Goal: Navigation & Orientation: Find specific page/section

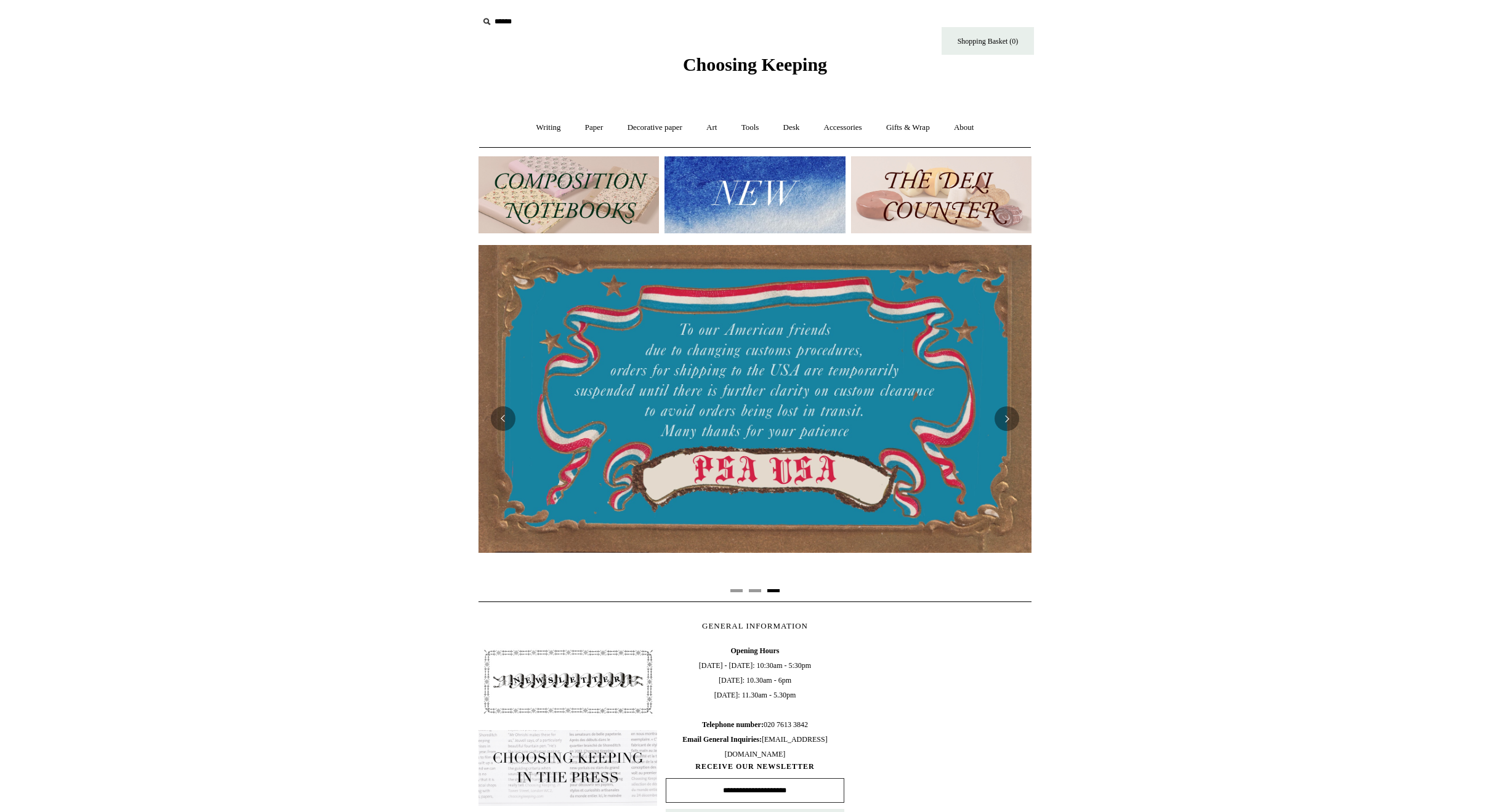
scroll to position [0, 1115]
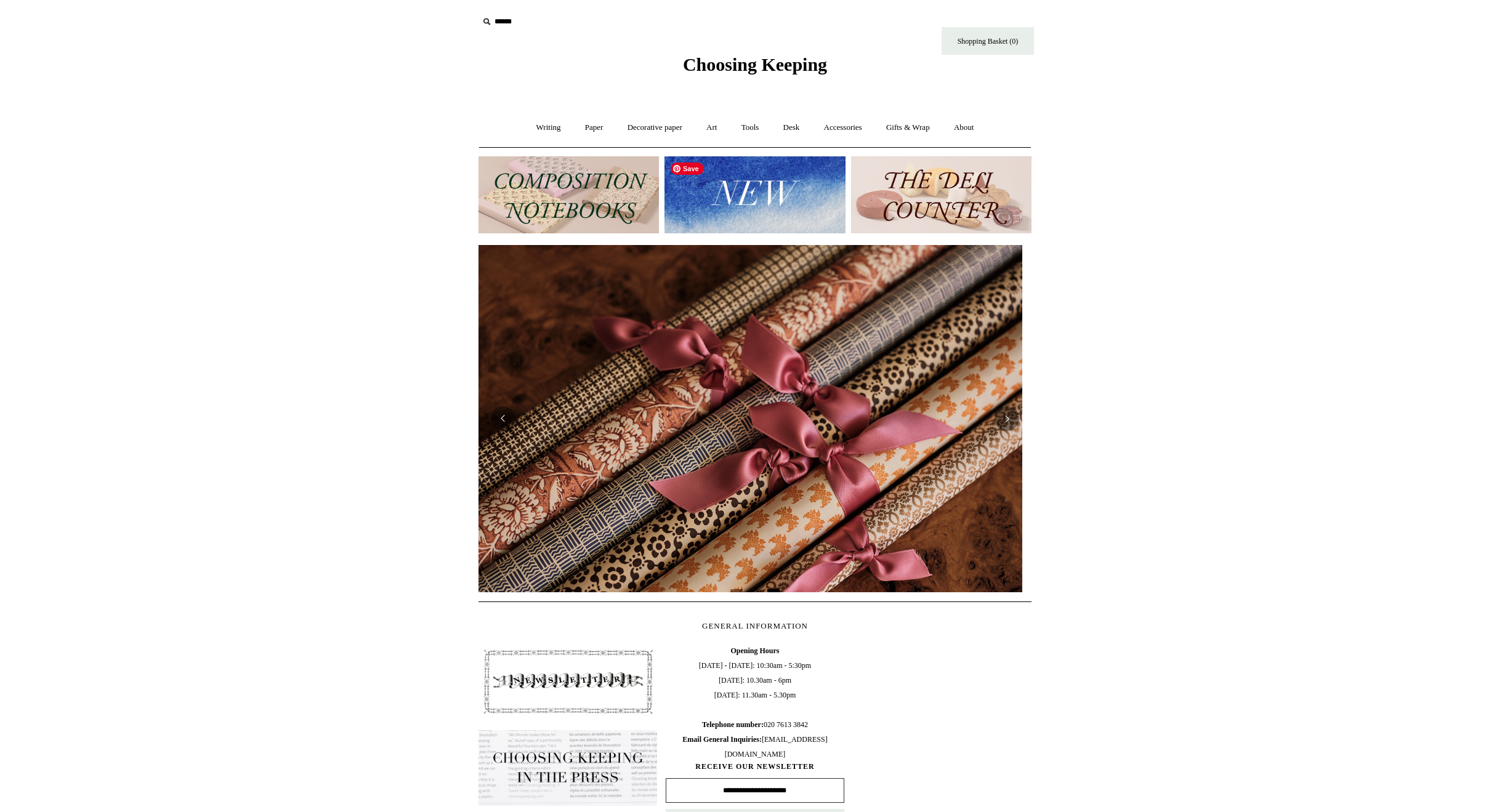
click at [754, 193] on img at bounding box center [755, 194] width 180 height 77
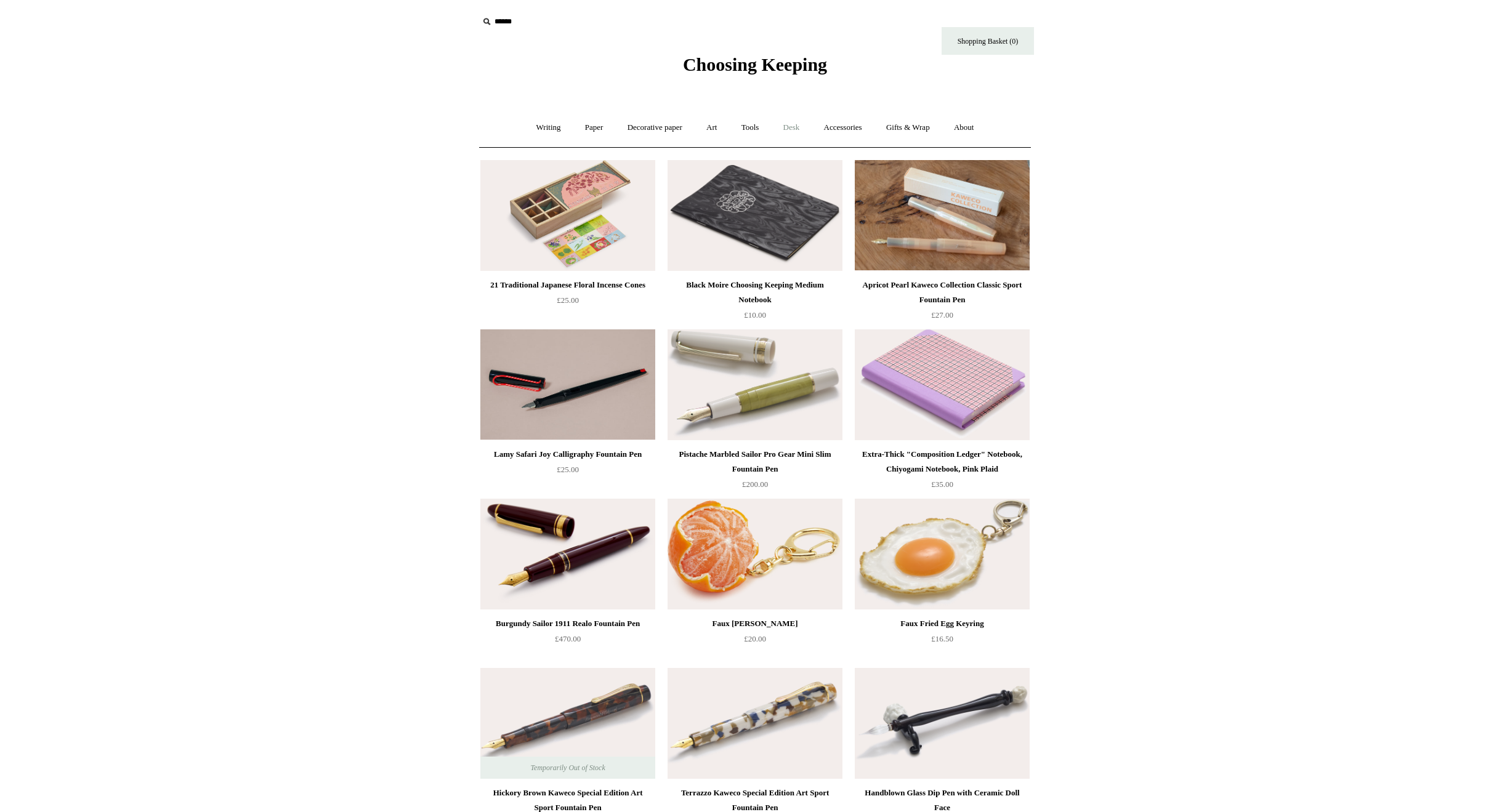
click at [809, 127] on link "Desk +" at bounding box center [791, 127] width 39 height 33
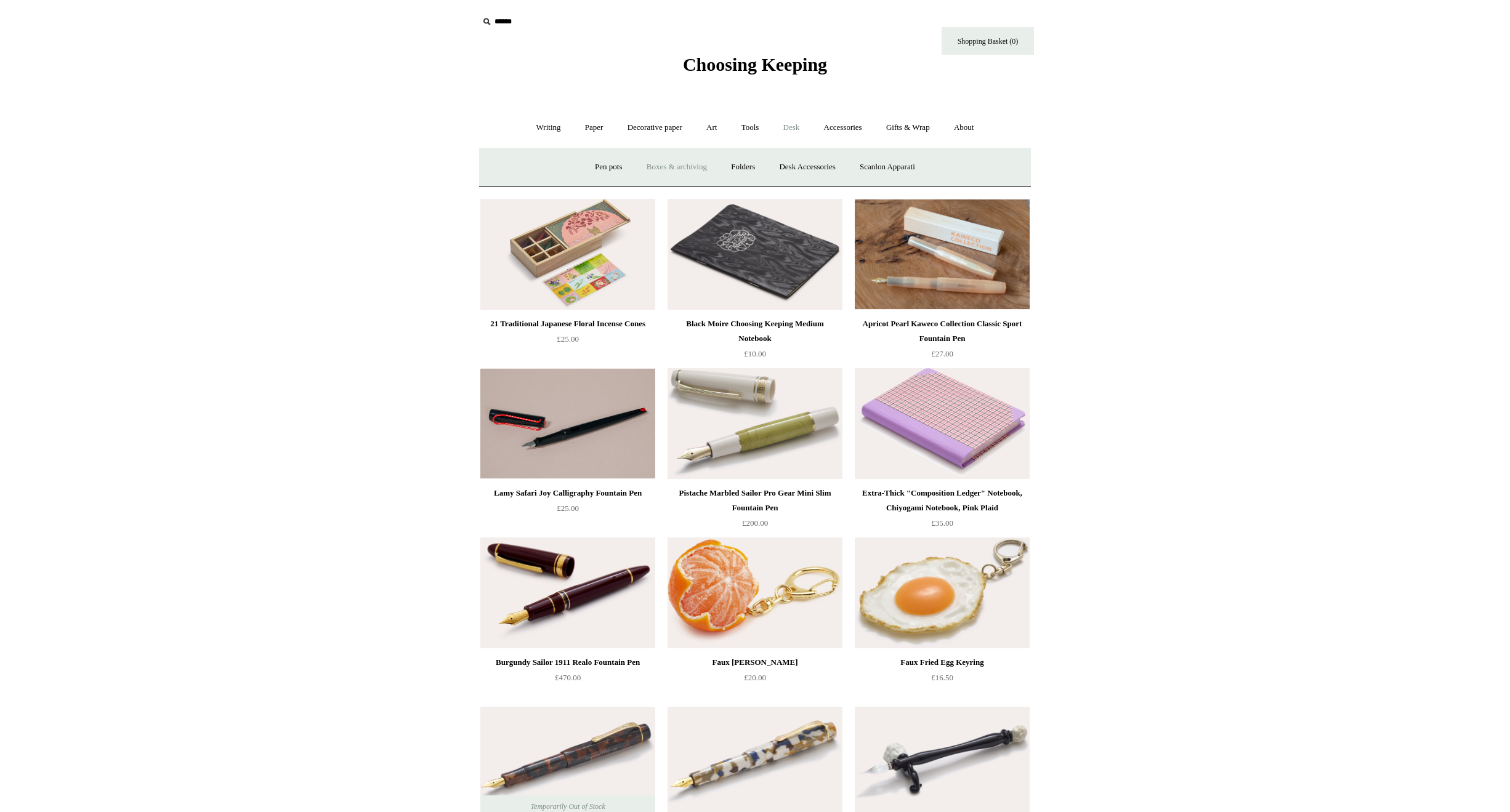
click at [683, 166] on link "Boxes & archiving" at bounding box center [677, 167] width 83 height 33
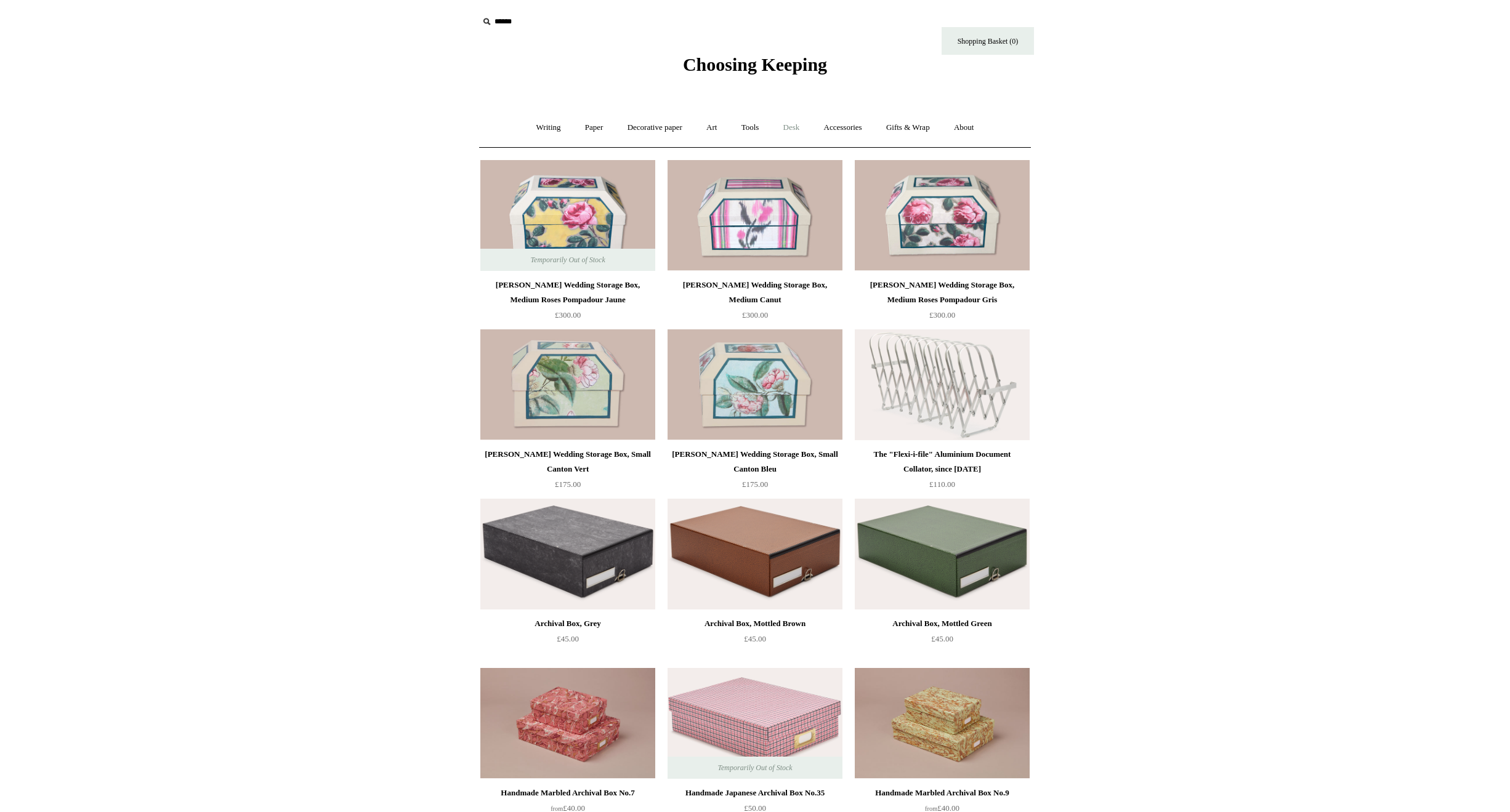
click at [785, 130] on link "Desk +" at bounding box center [791, 127] width 39 height 33
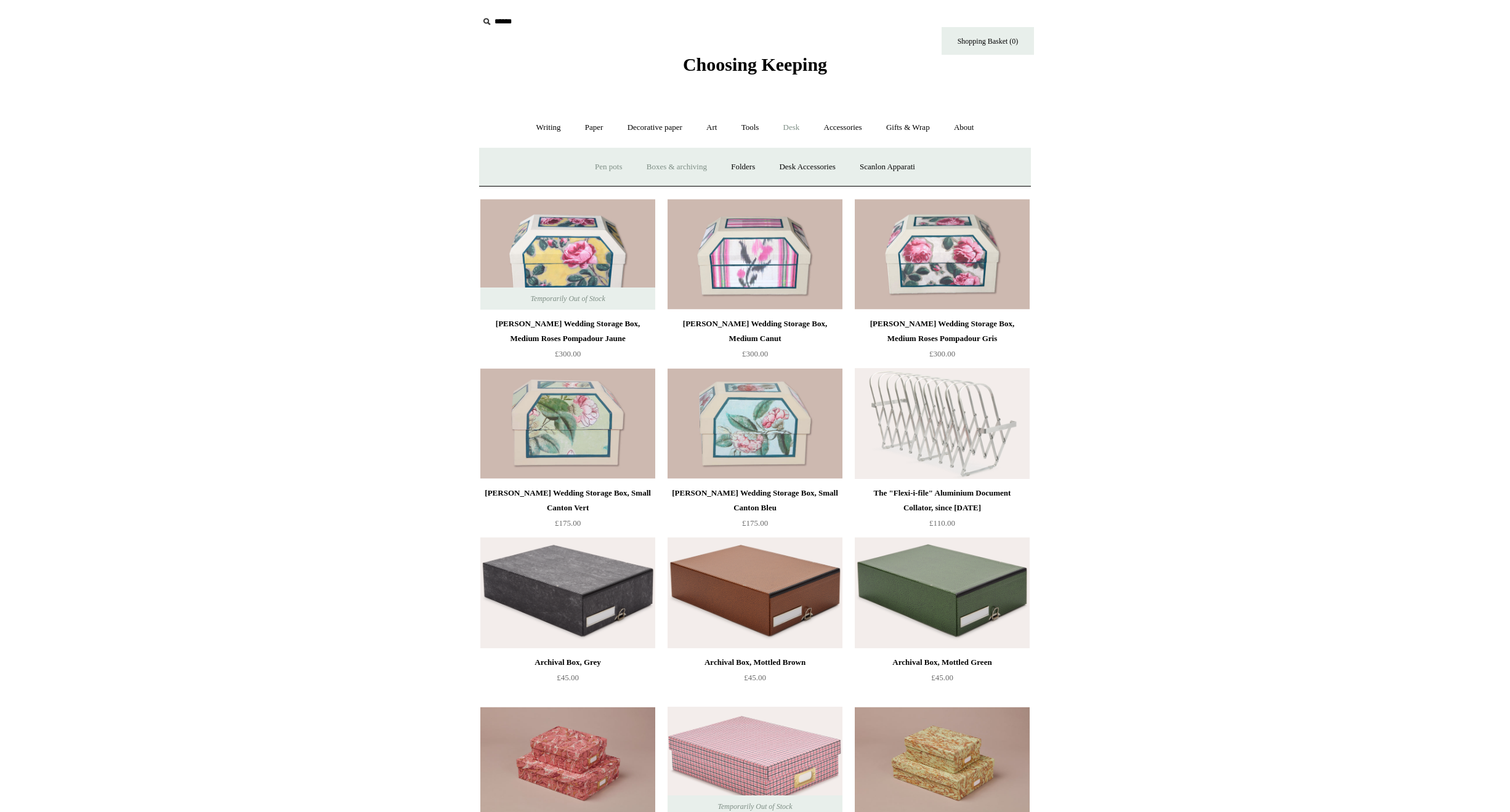
click at [603, 163] on link "Pen pots" at bounding box center [609, 167] width 49 height 33
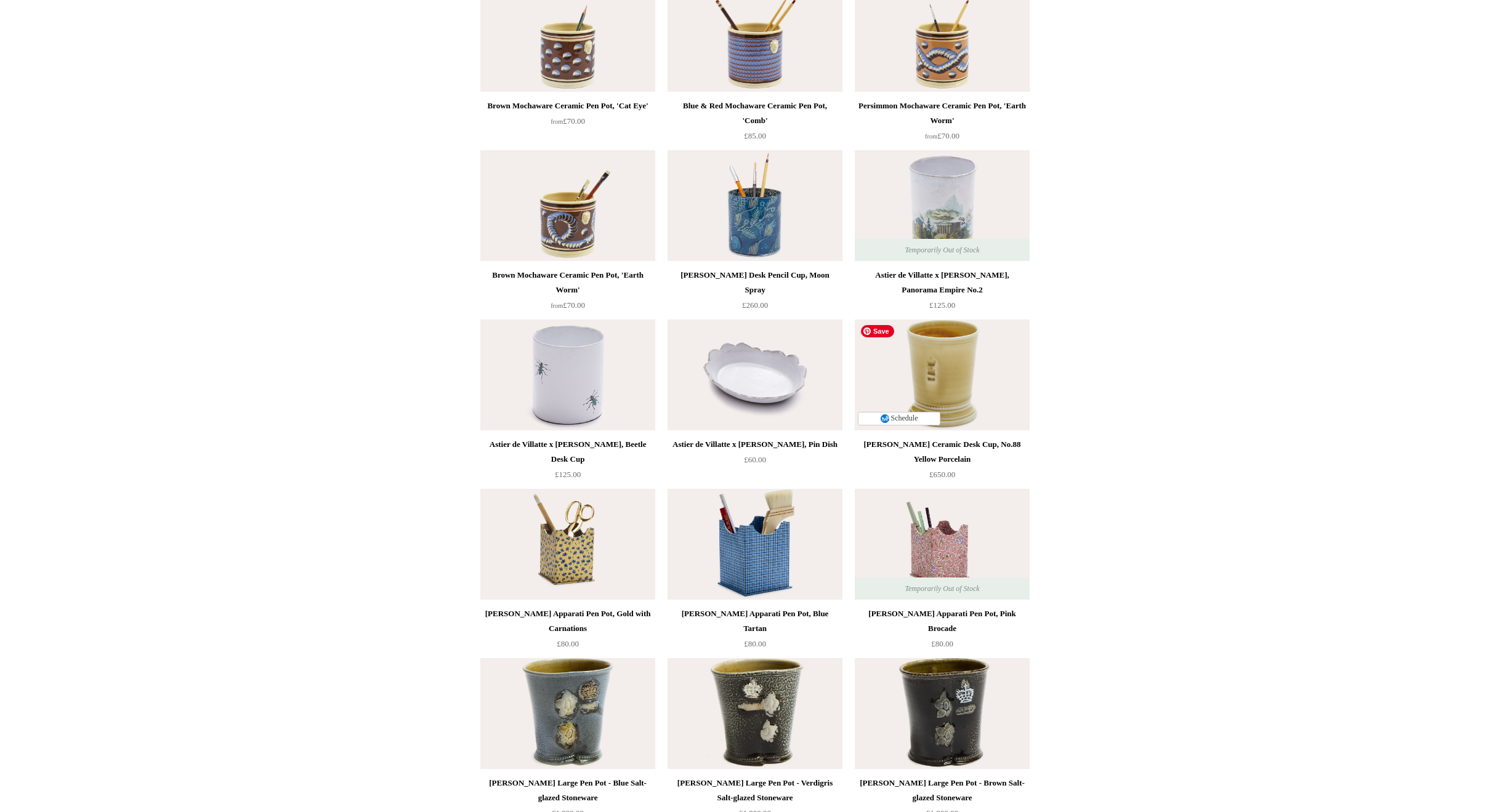
scroll to position [1047, 0]
